Goal: Information Seeking & Learning: Learn about a topic

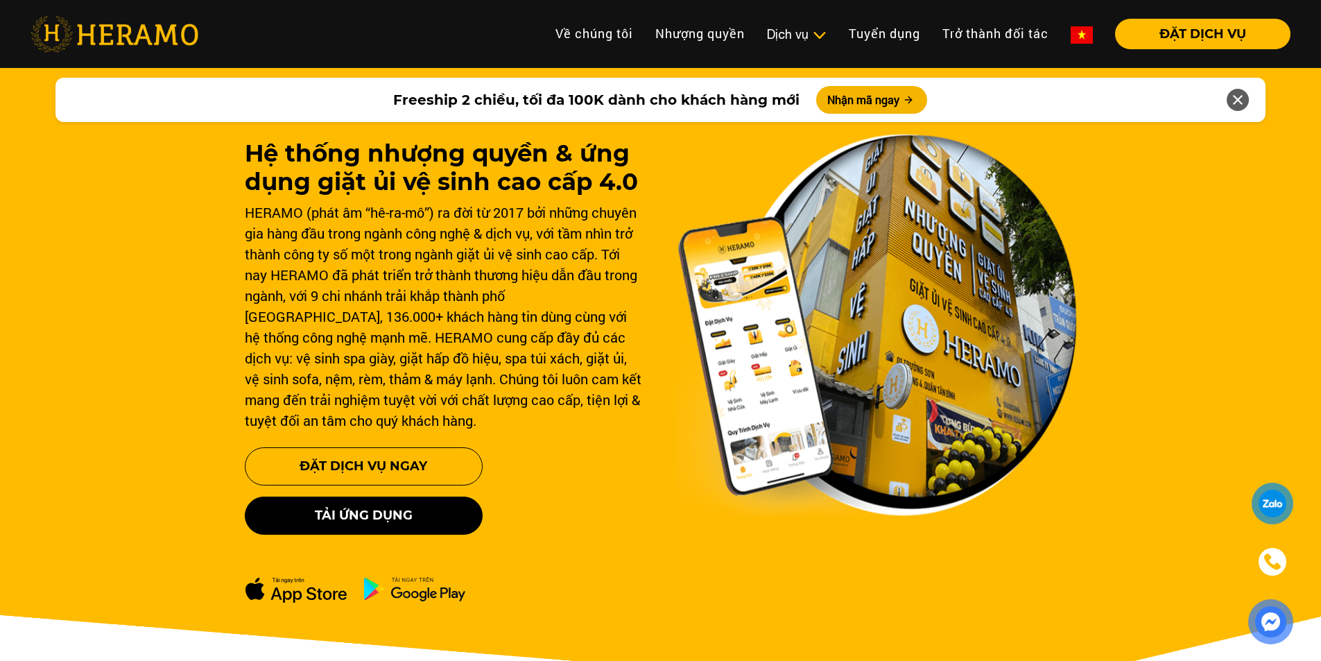
click at [1271, 507] on div at bounding box center [1273, 503] width 26 height 25
click at [587, 34] on link "Về chúng tôi" at bounding box center [594, 34] width 100 height 30
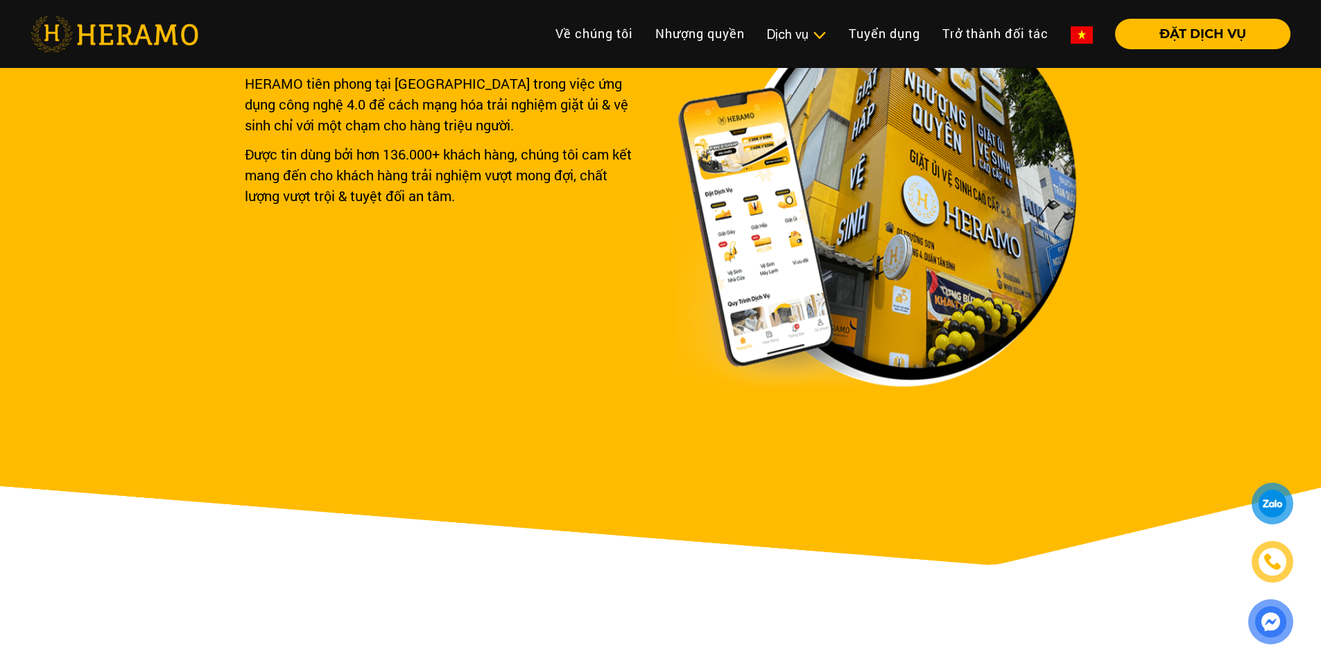
scroll to position [139, 0]
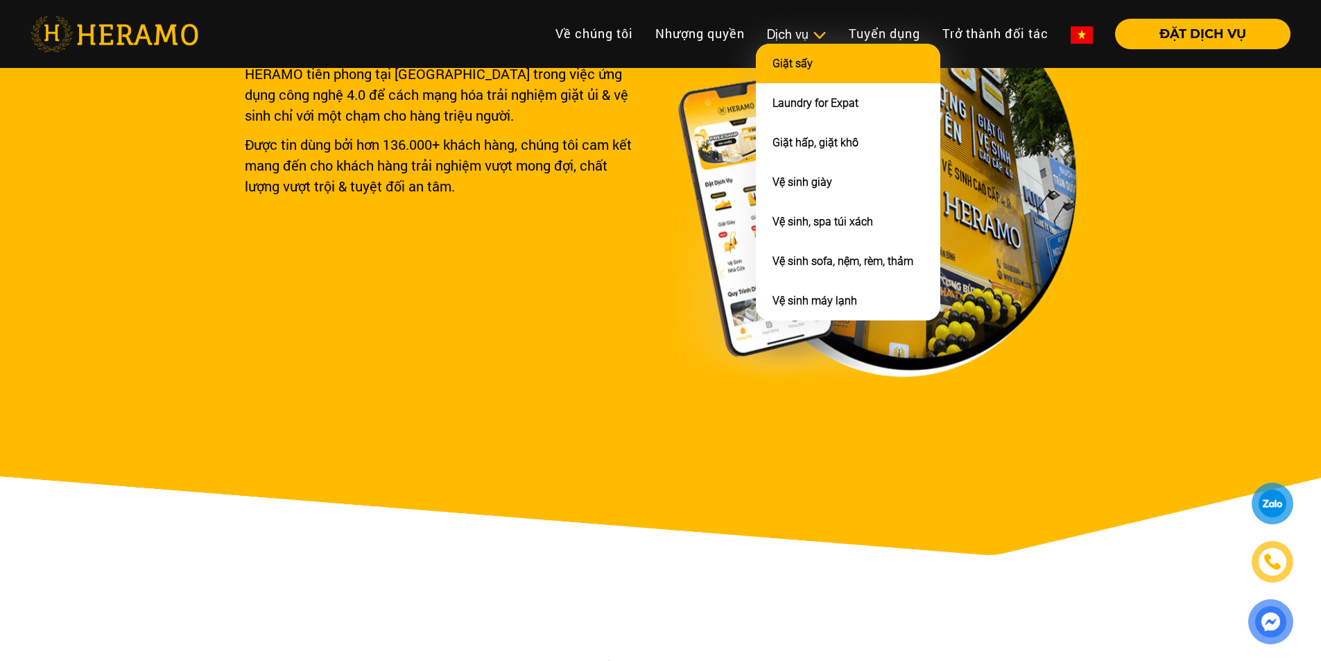
click at [796, 70] on li "Giặt sấy" at bounding box center [848, 64] width 184 height 40
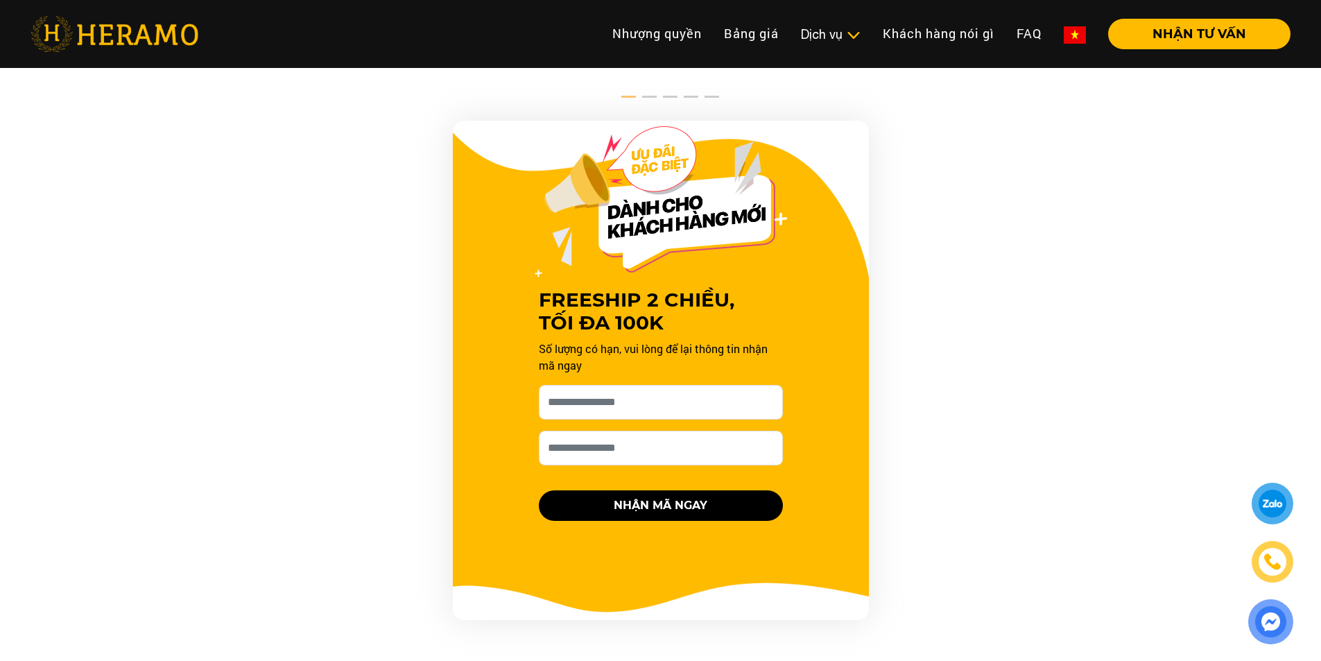
scroll to position [1179, 0]
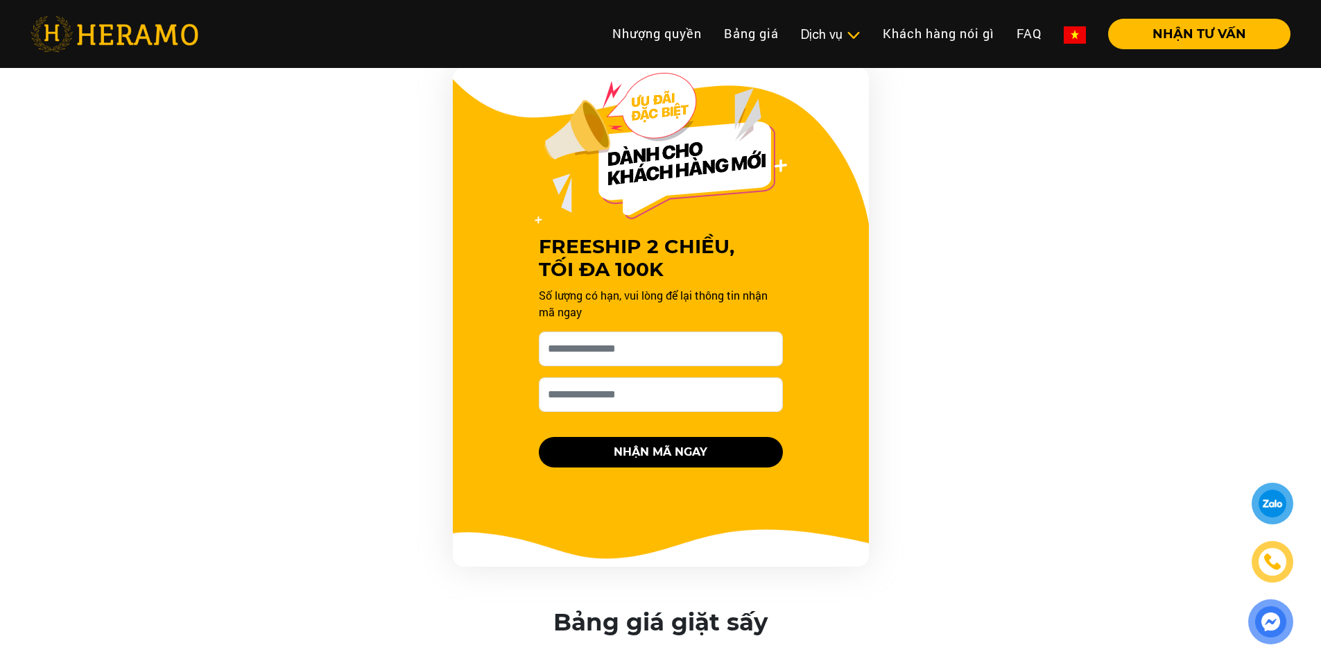
click at [180, 320] on div "FREESHIP 2 CHIỀU, TỐI ĐA 100K Số lượng có hạn, vui lòng để lại thông tin nhận m…" at bounding box center [660, 316] width 1321 height 499
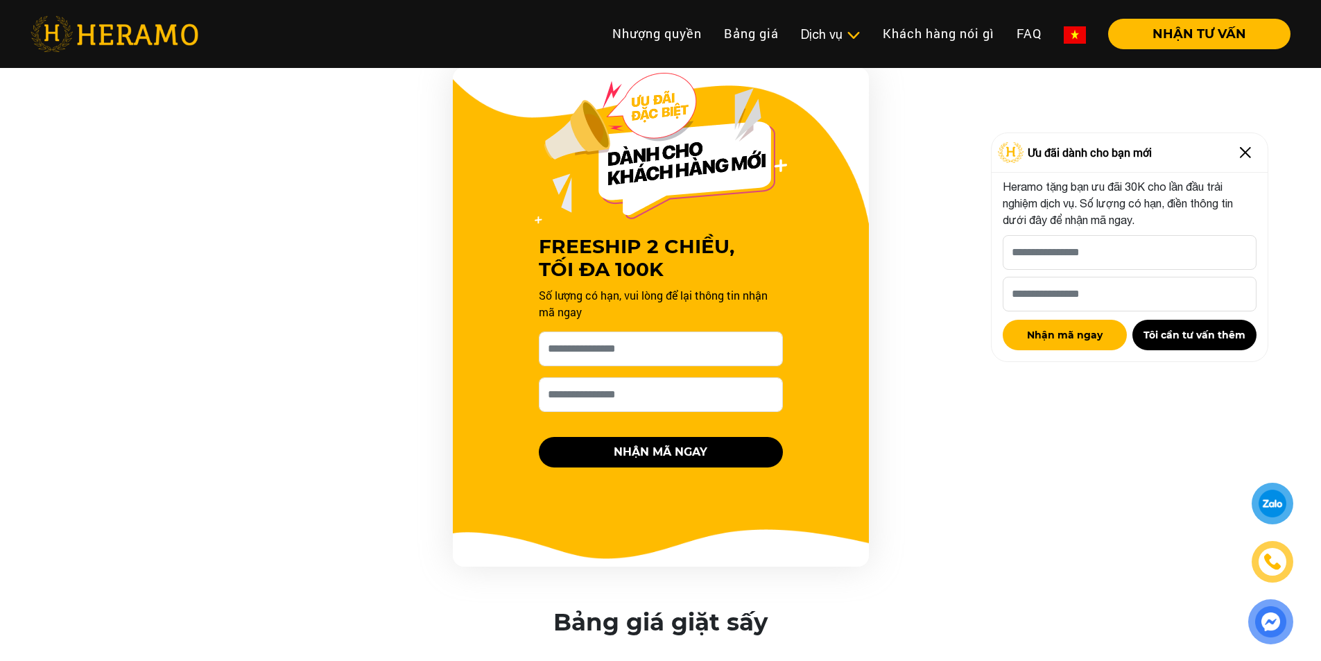
click at [1278, 558] on img at bounding box center [1272, 561] width 17 height 17
click at [1173, 37] on button "NHẬN TƯ VẤN" at bounding box center [1199, 34] width 182 height 31
click at [1018, 28] on link "FAQ" at bounding box center [1028, 34] width 47 height 30
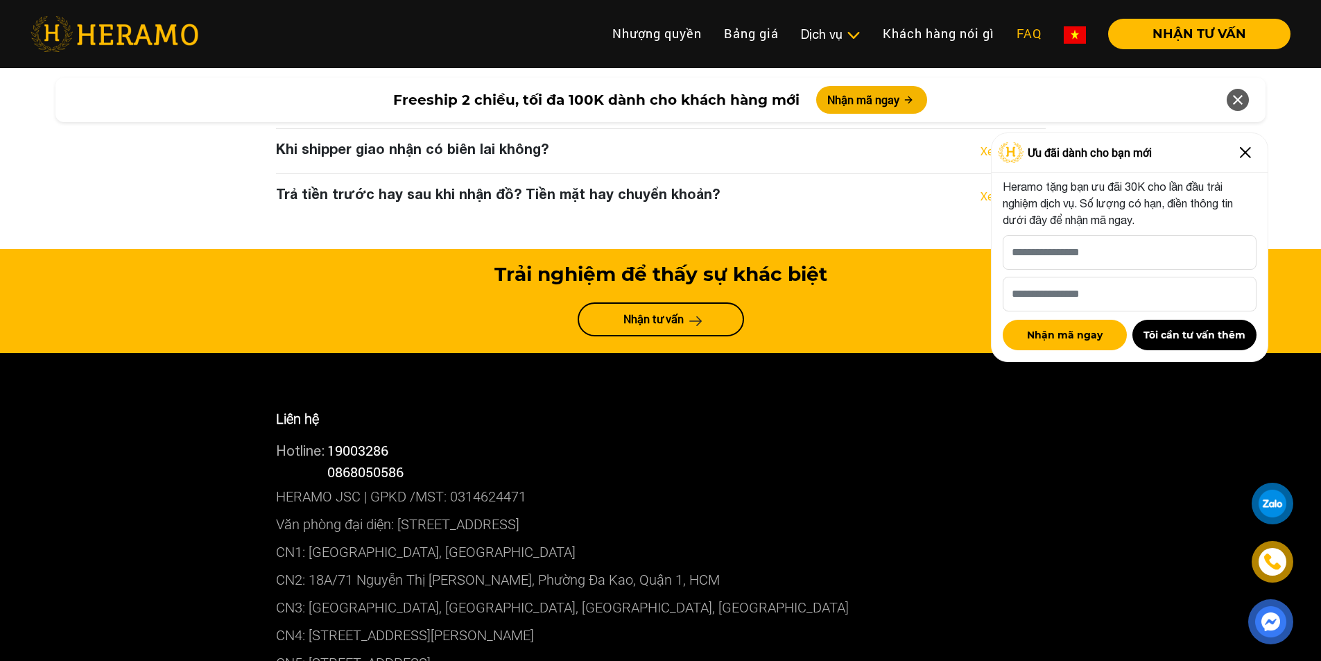
scroll to position [5688, 0]
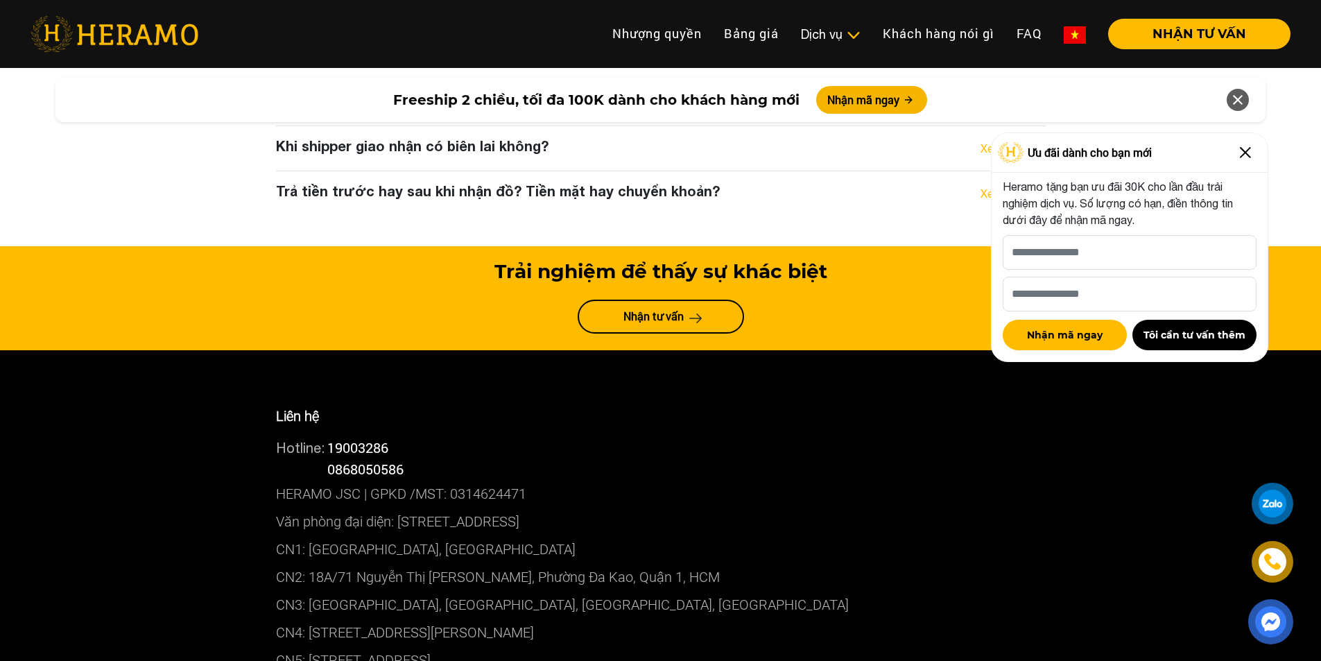
click at [1246, 154] on img at bounding box center [1245, 152] width 22 height 22
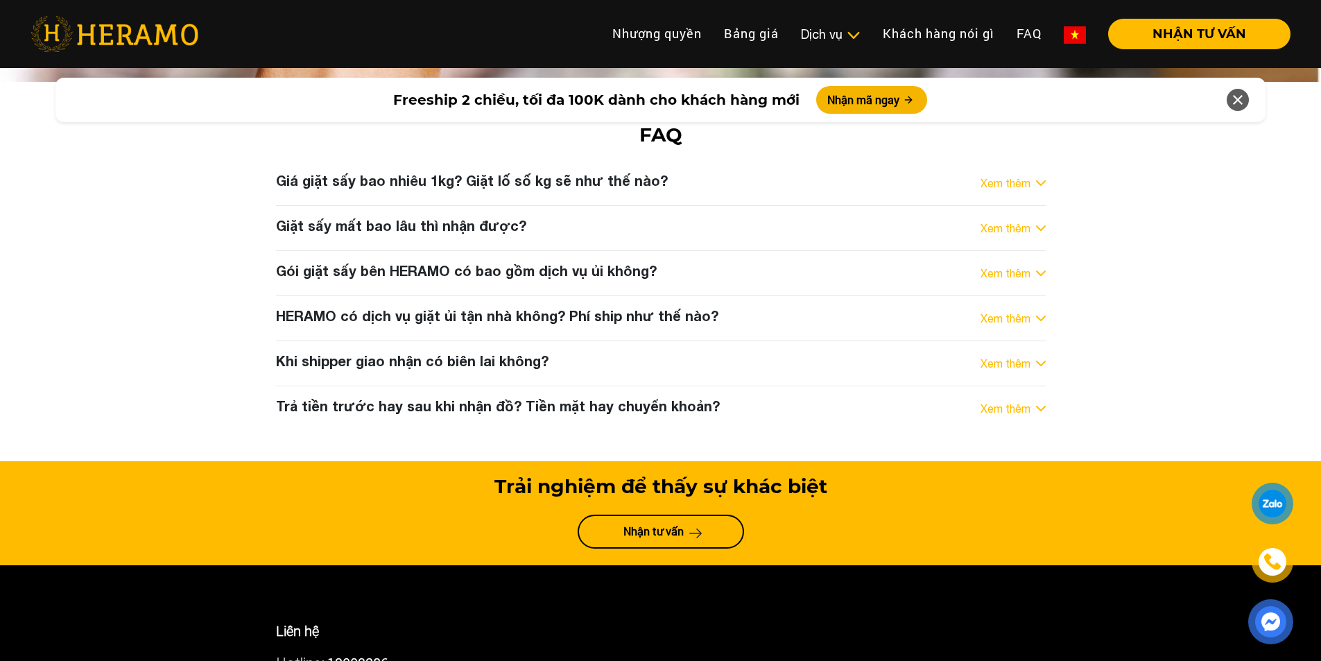
scroll to position [5411, 0]
